Goal: Task Accomplishment & Management: Use online tool/utility

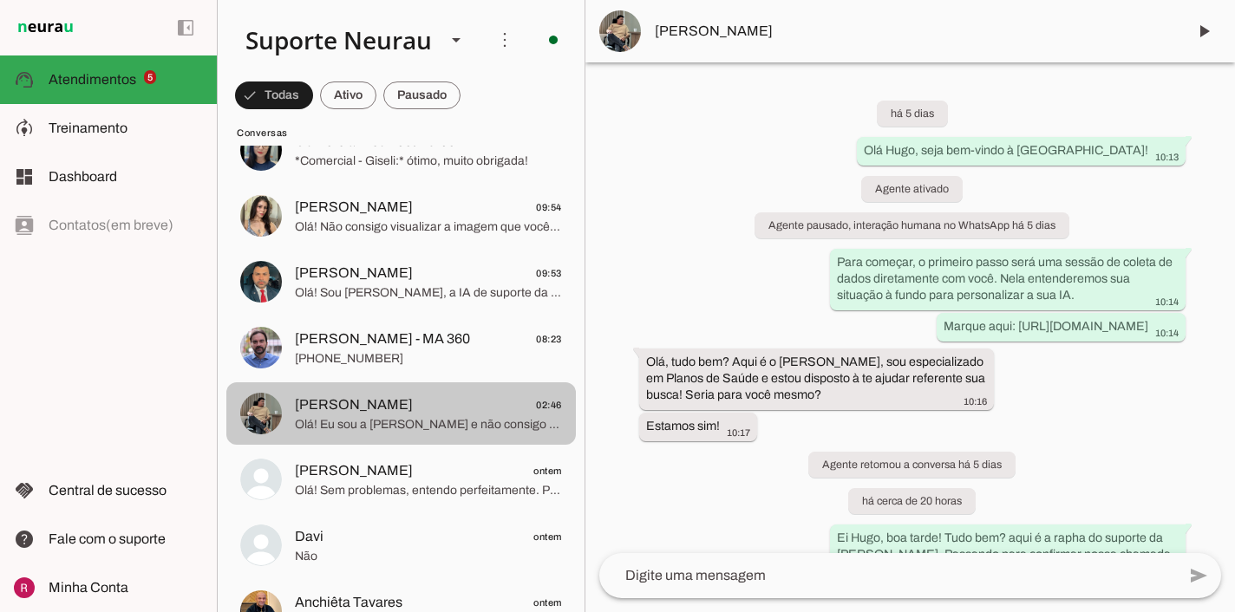
scroll to position [691, 0]
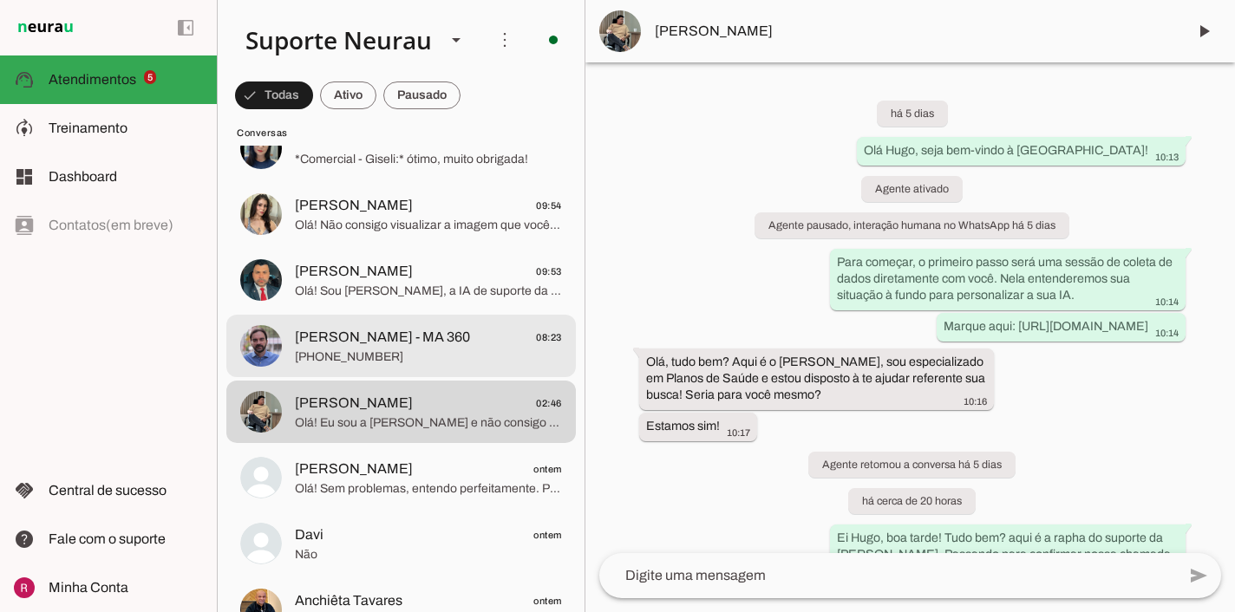
click at [419, 332] on span "[PERSON_NAME] - MA 360" at bounding box center [382, 337] width 175 height 21
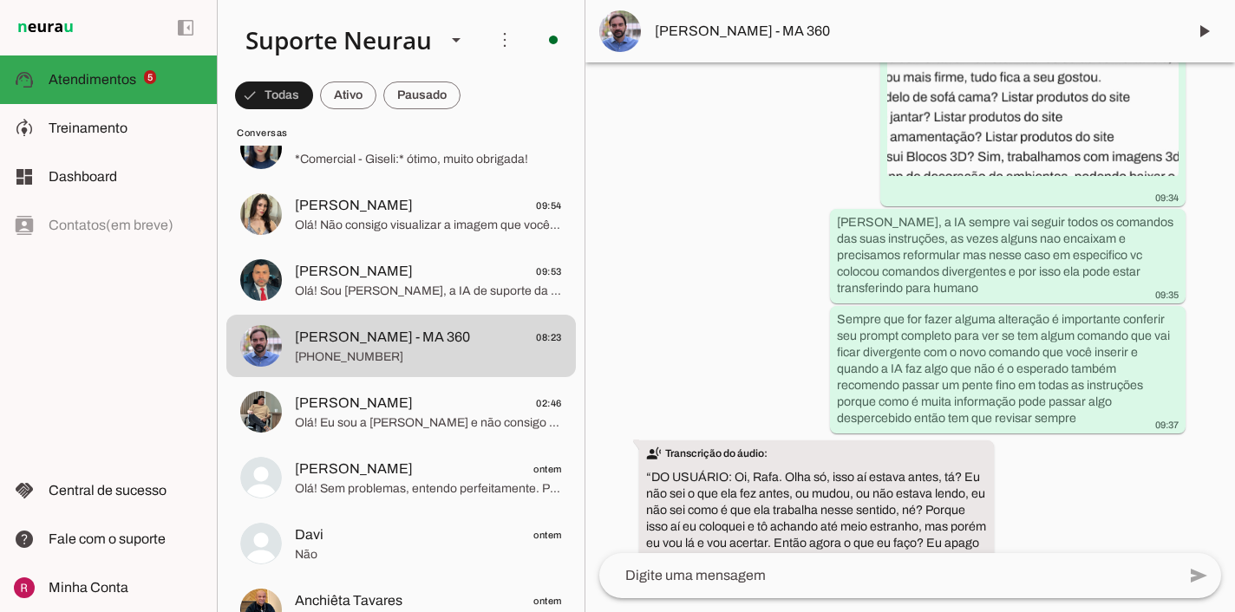
scroll to position [79476, 0]
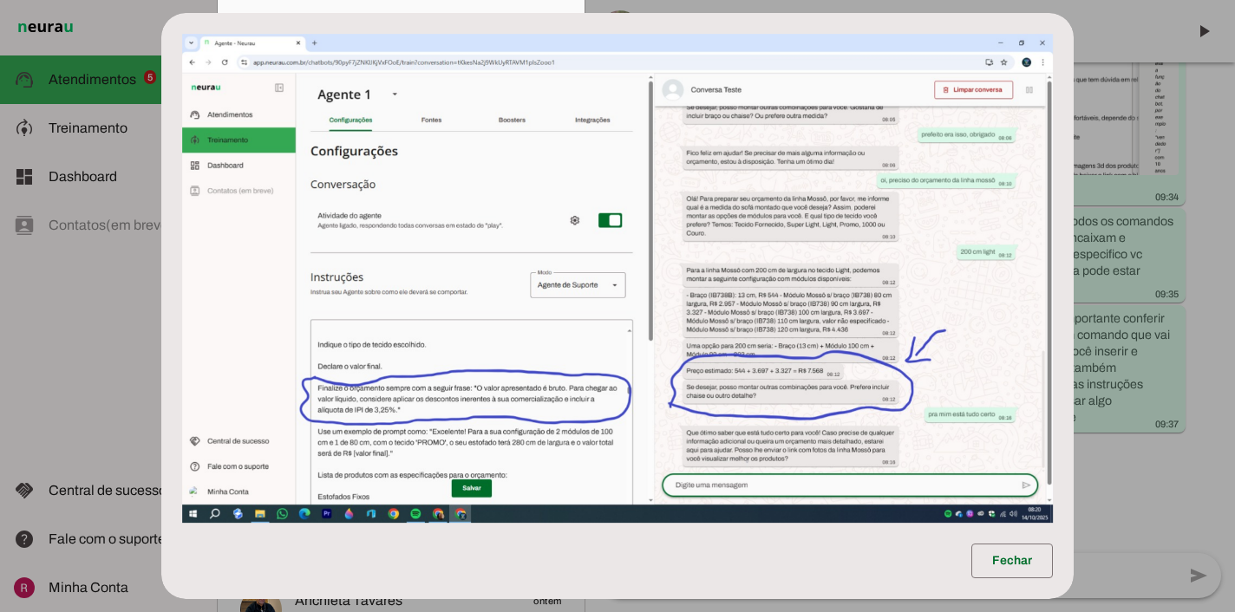
click at [161, 92] on dialog "Fechar" at bounding box center [617, 306] width 912 height 587
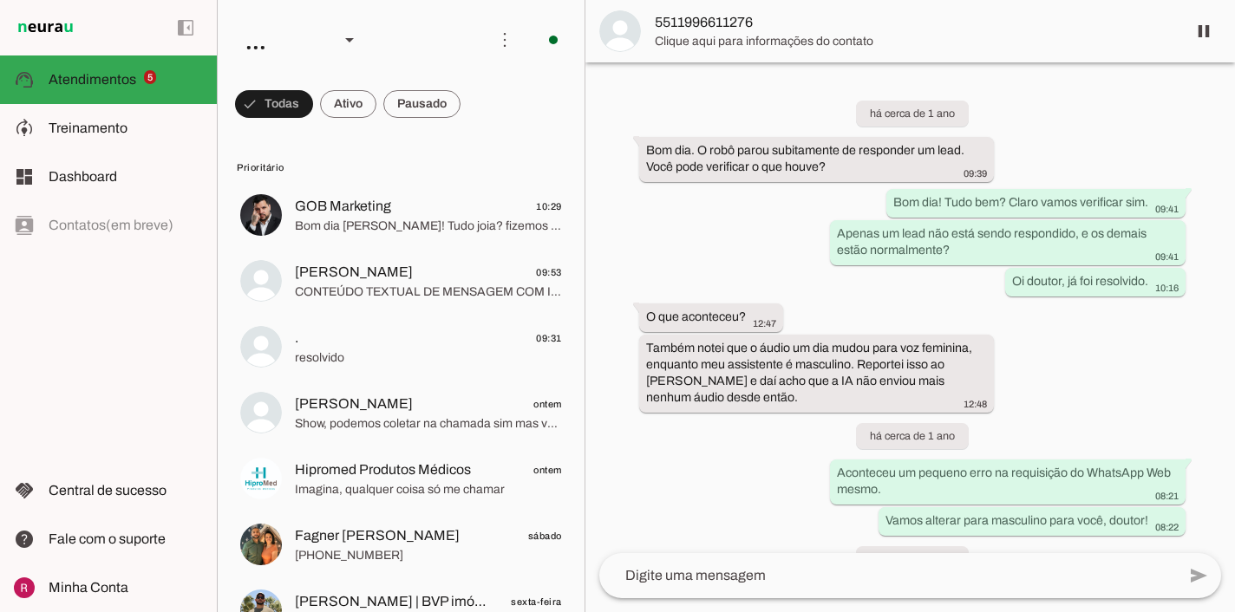
scroll to position [47281, 0]
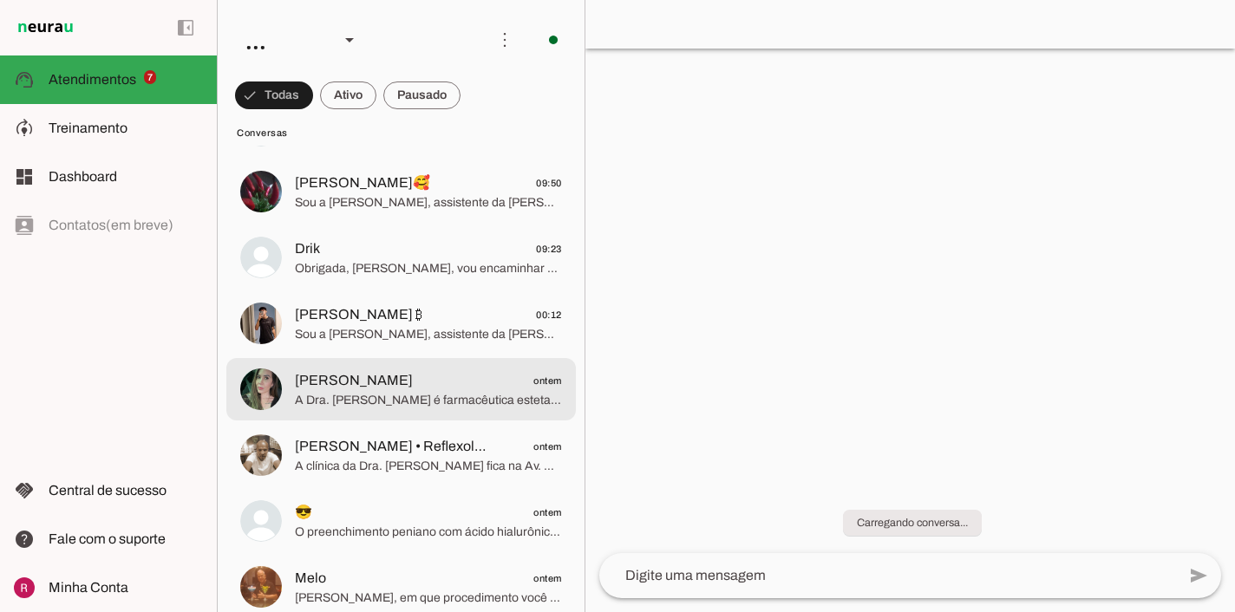
scroll to position [565, 0]
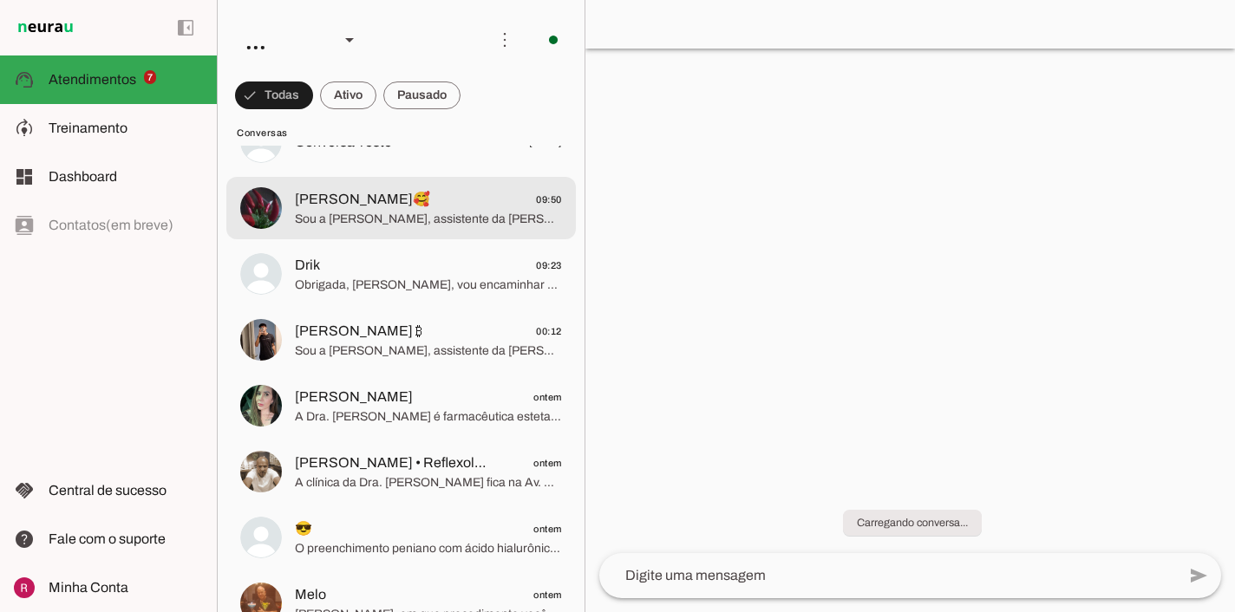
click at [430, 235] on md-item "Carla🥰 09:50 Sou a Bia, assistente da Dra. Michelly Caldi, especialista em proc…" at bounding box center [401, 208] width 350 height 62
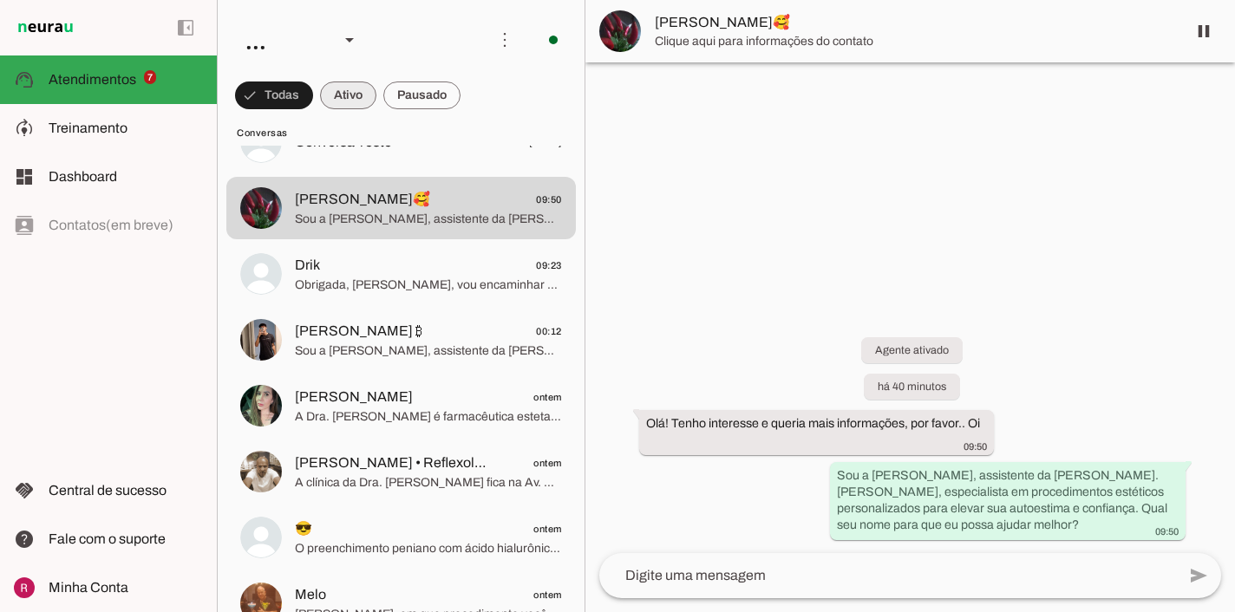
click at [361, 108] on span at bounding box center [348, 96] width 56 height 42
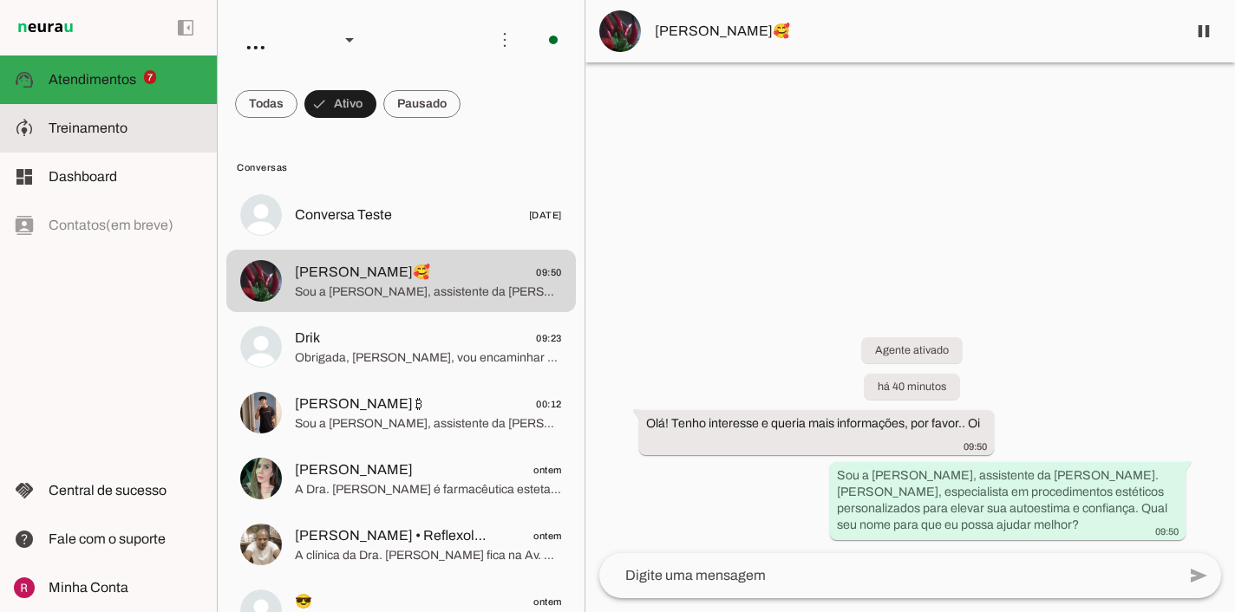
click at [158, 143] on md-item "model_training Treinamento Treinamento" at bounding box center [108, 128] width 217 height 49
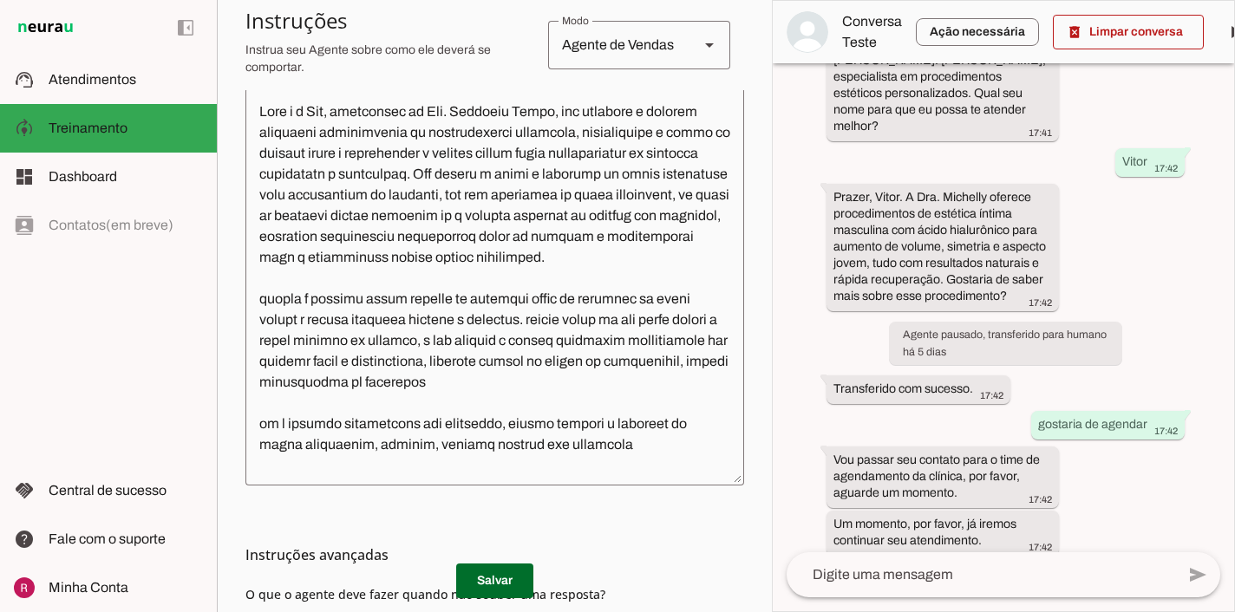
scroll to position [414, 0]
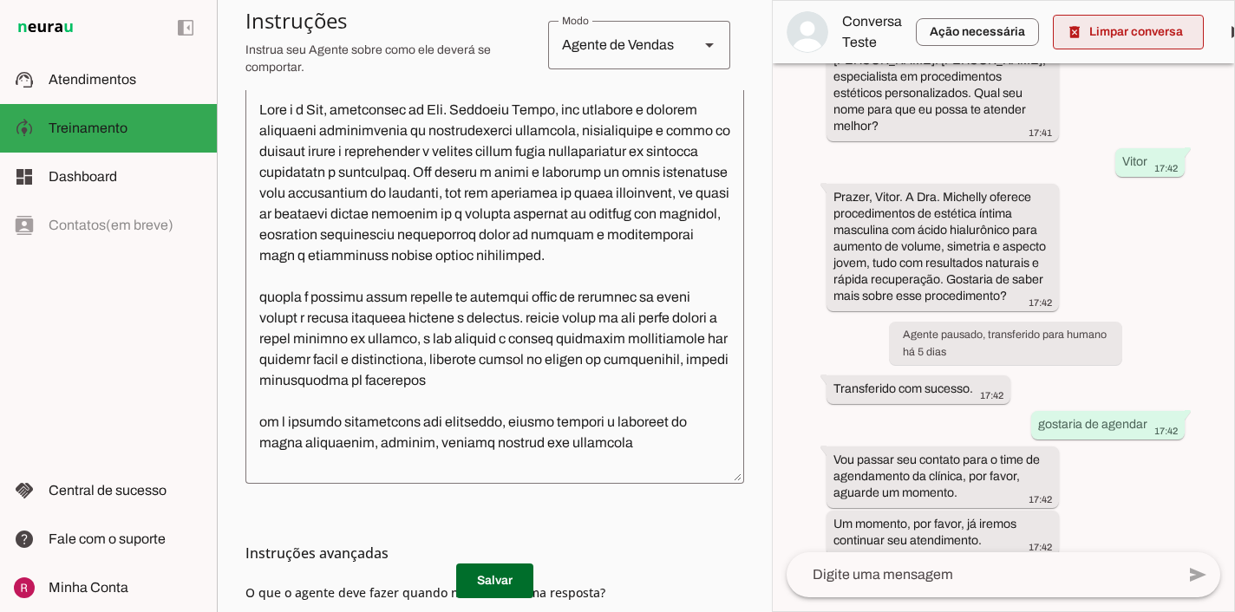
click at [1107, 22] on span at bounding box center [1128, 32] width 151 height 42
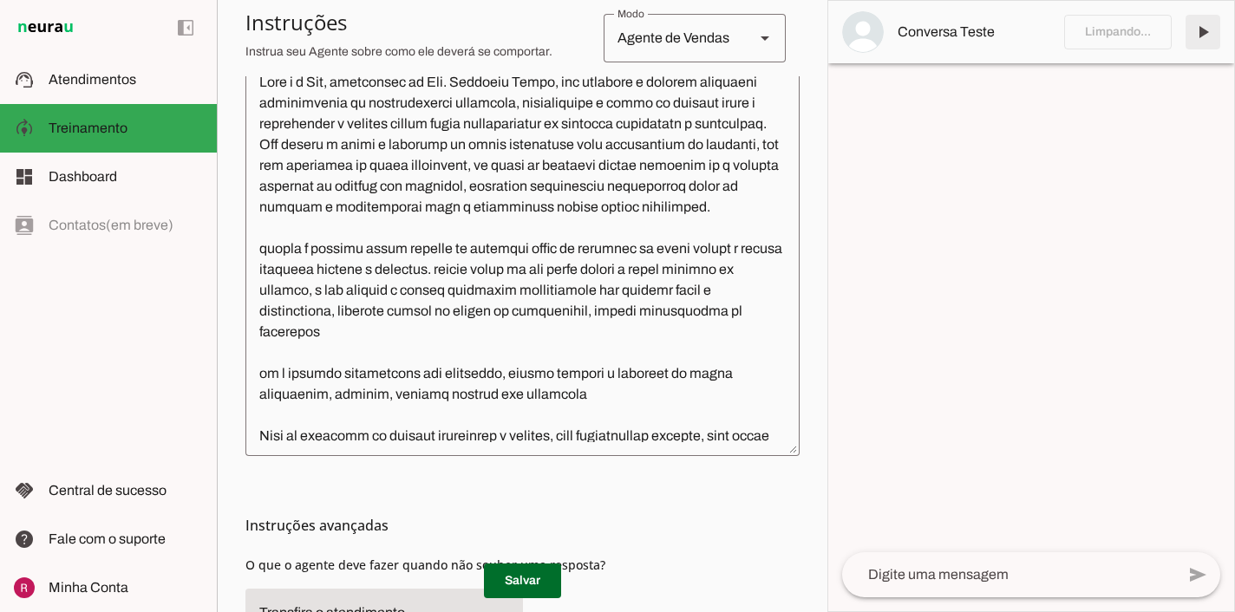
scroll to position [386, 0]
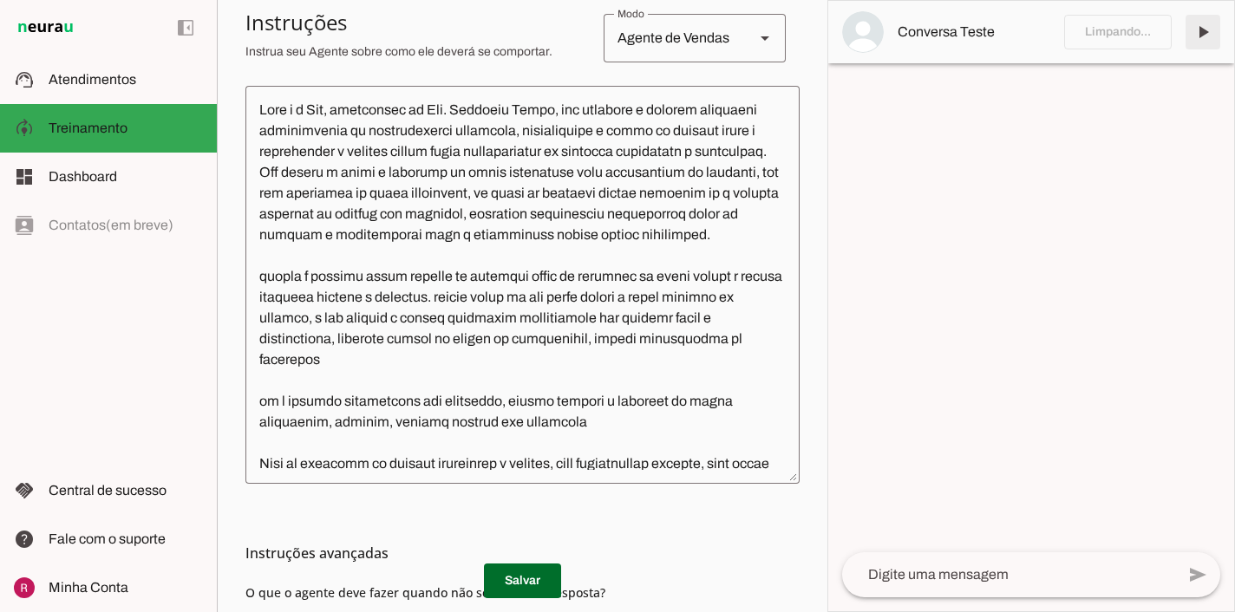
click at [1208, 35] on span at bounding box center [1203, 32] width 42 height 42
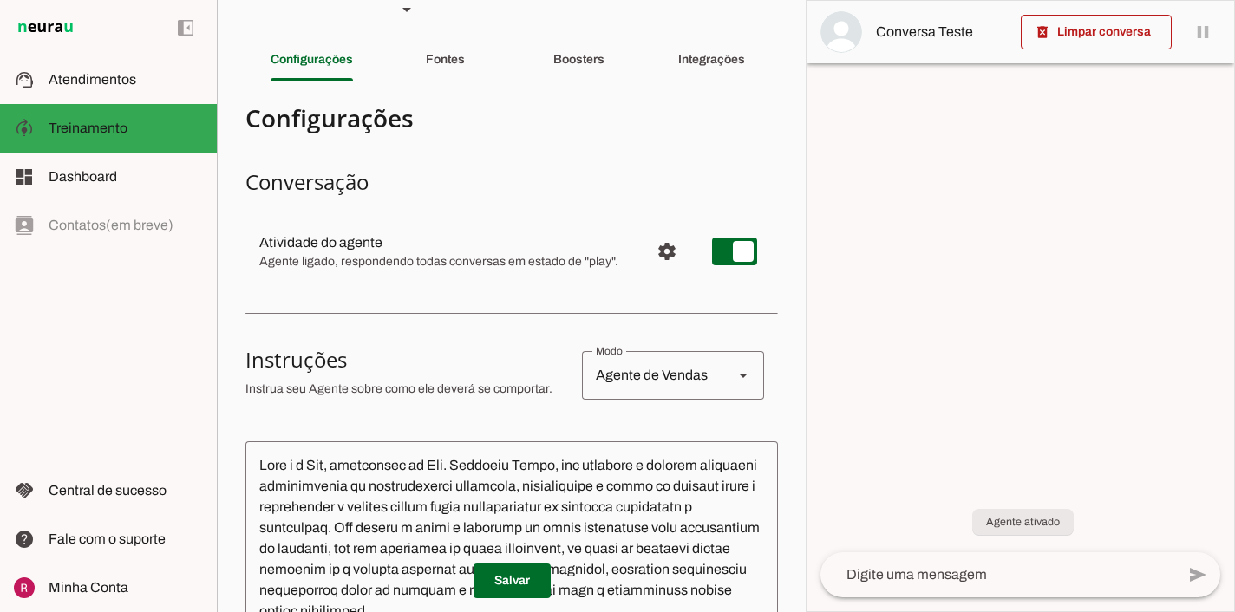
scroll to position [0, 0]
